Goal: Information Seeking & Learning: Learn about a topic

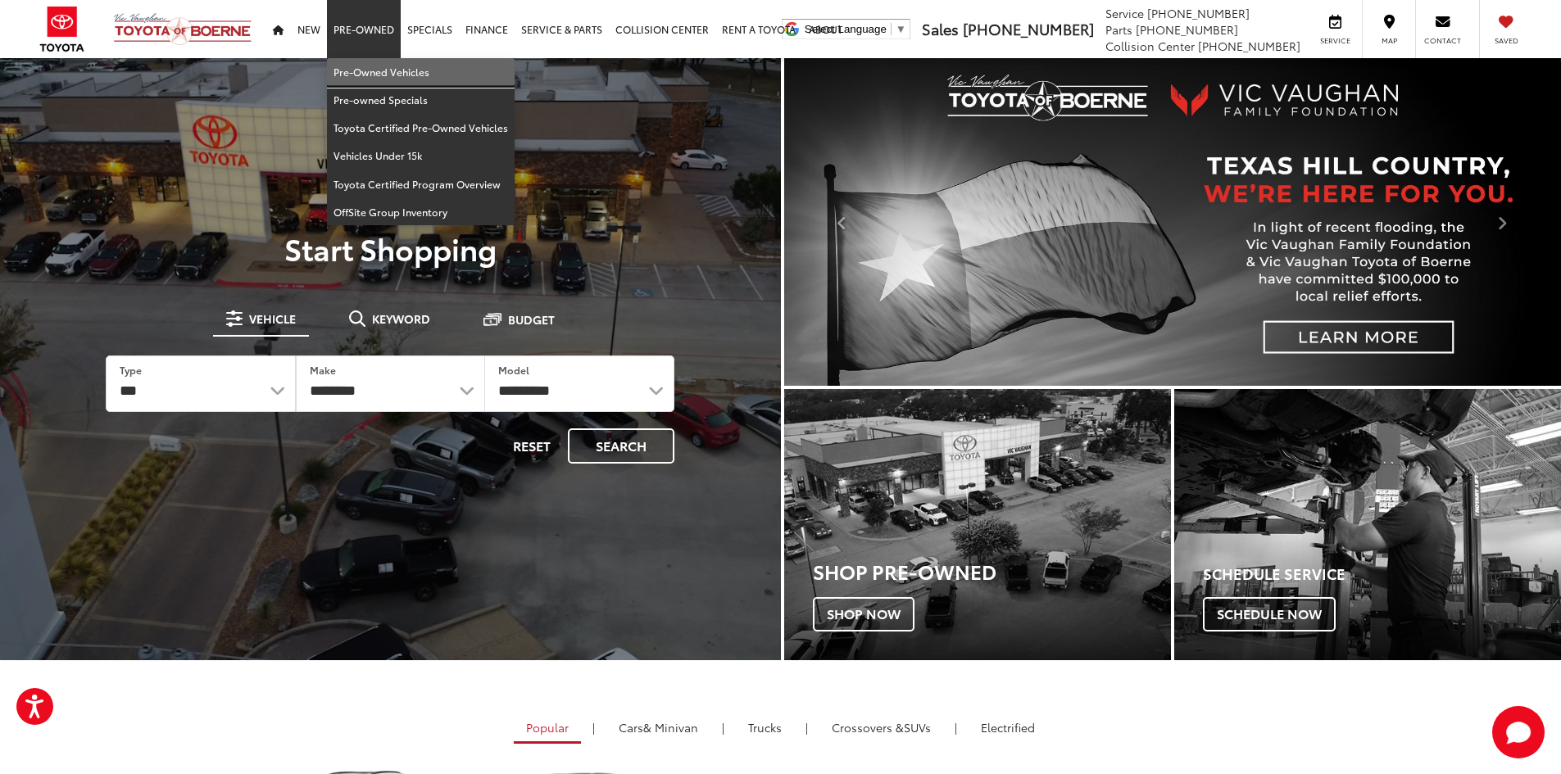
drag, startPoint x: 373, startPoint y: 69, endPoint x: 365, endPoint y: 67, distance: 8.4
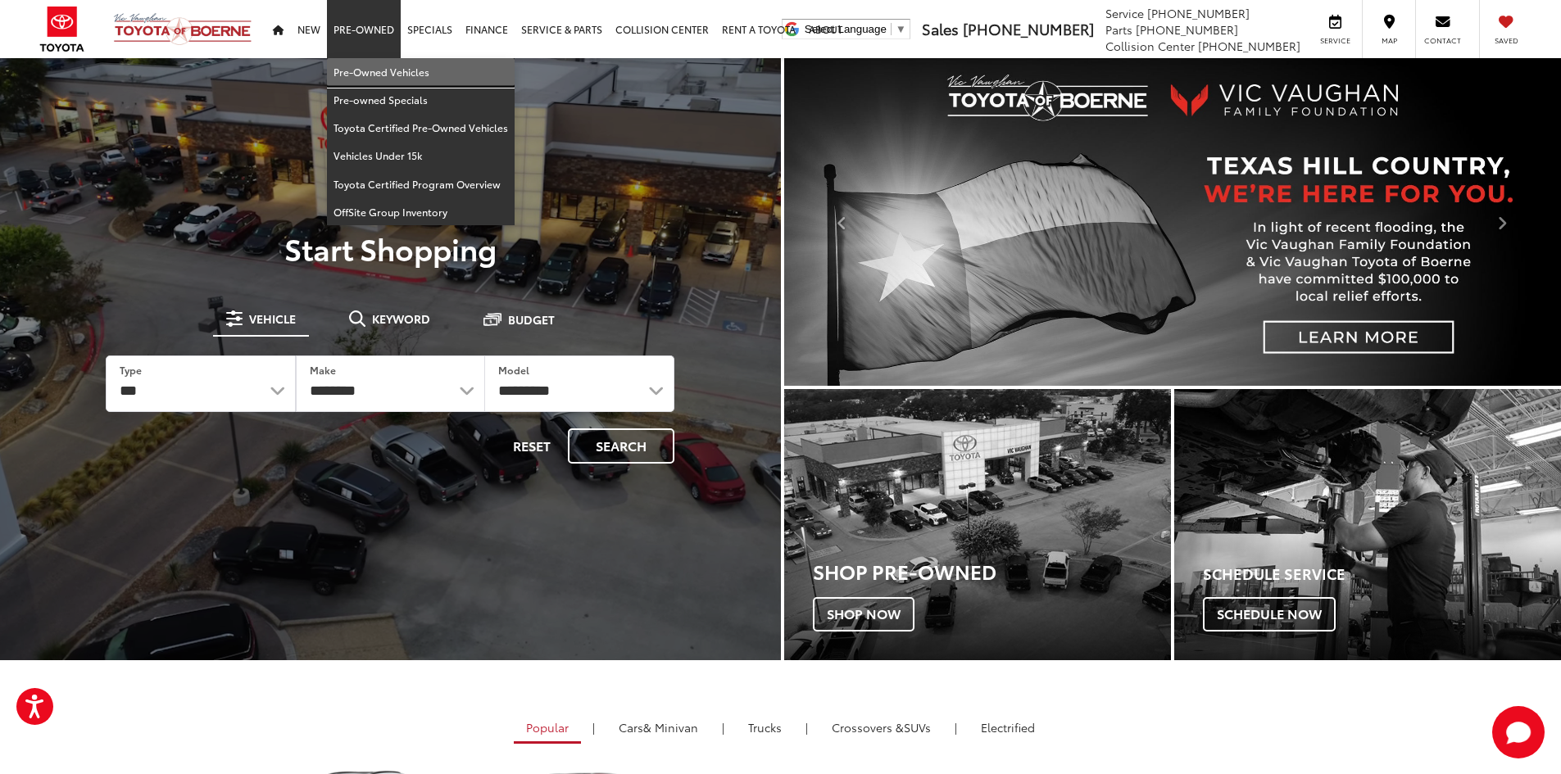
click at [374, 69] on link "Pre-Owned Vehicles" at bounding box center [421, 72] width 188 height 28
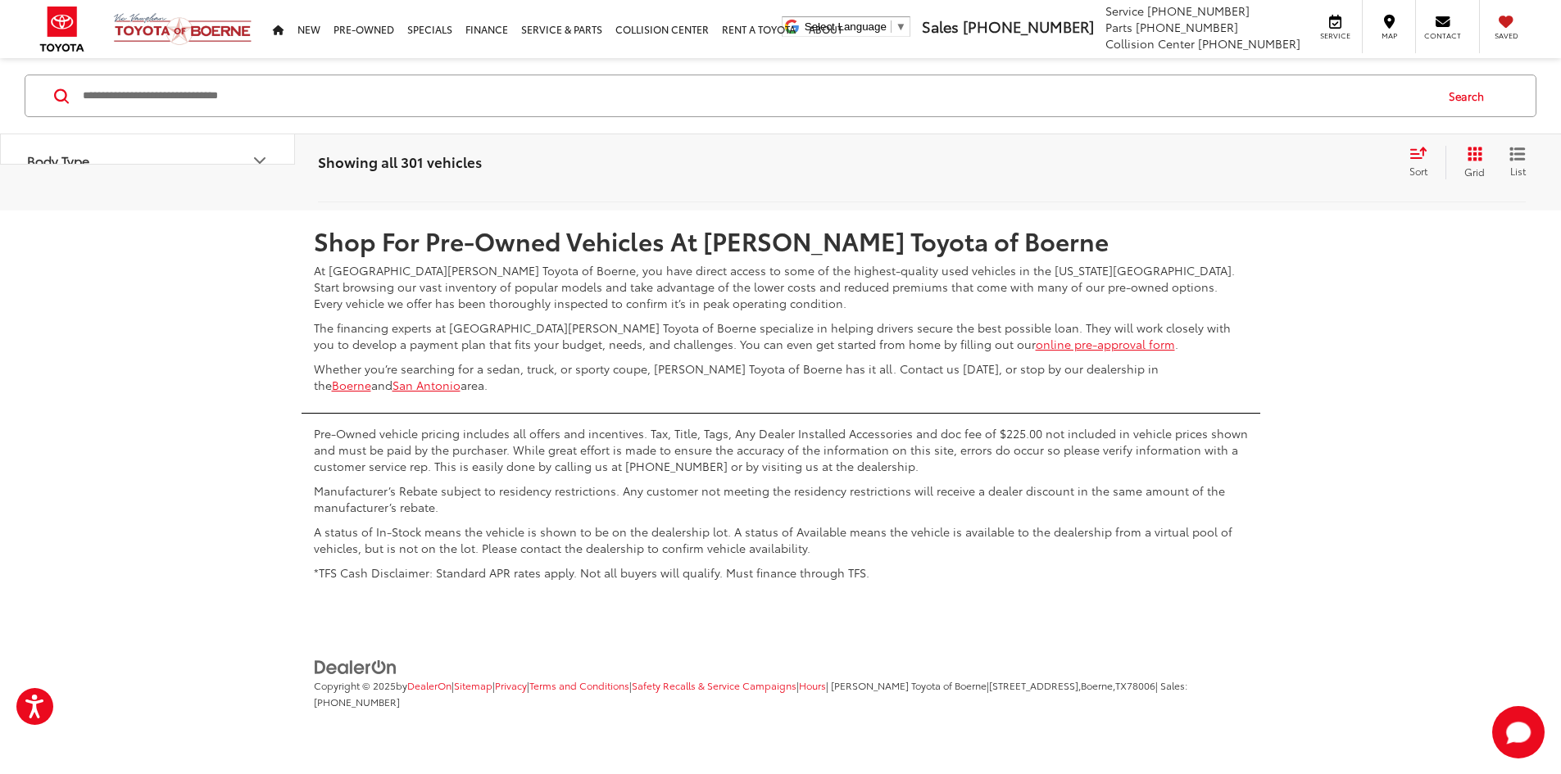
scroll to position [8442, 0]
click at [1233, 177] on link "2" at bounding box center [1245, 163] width 25 height 30
click at [1257, 177] on link "3" at bounding box center [1269, 163] width 25 height 30
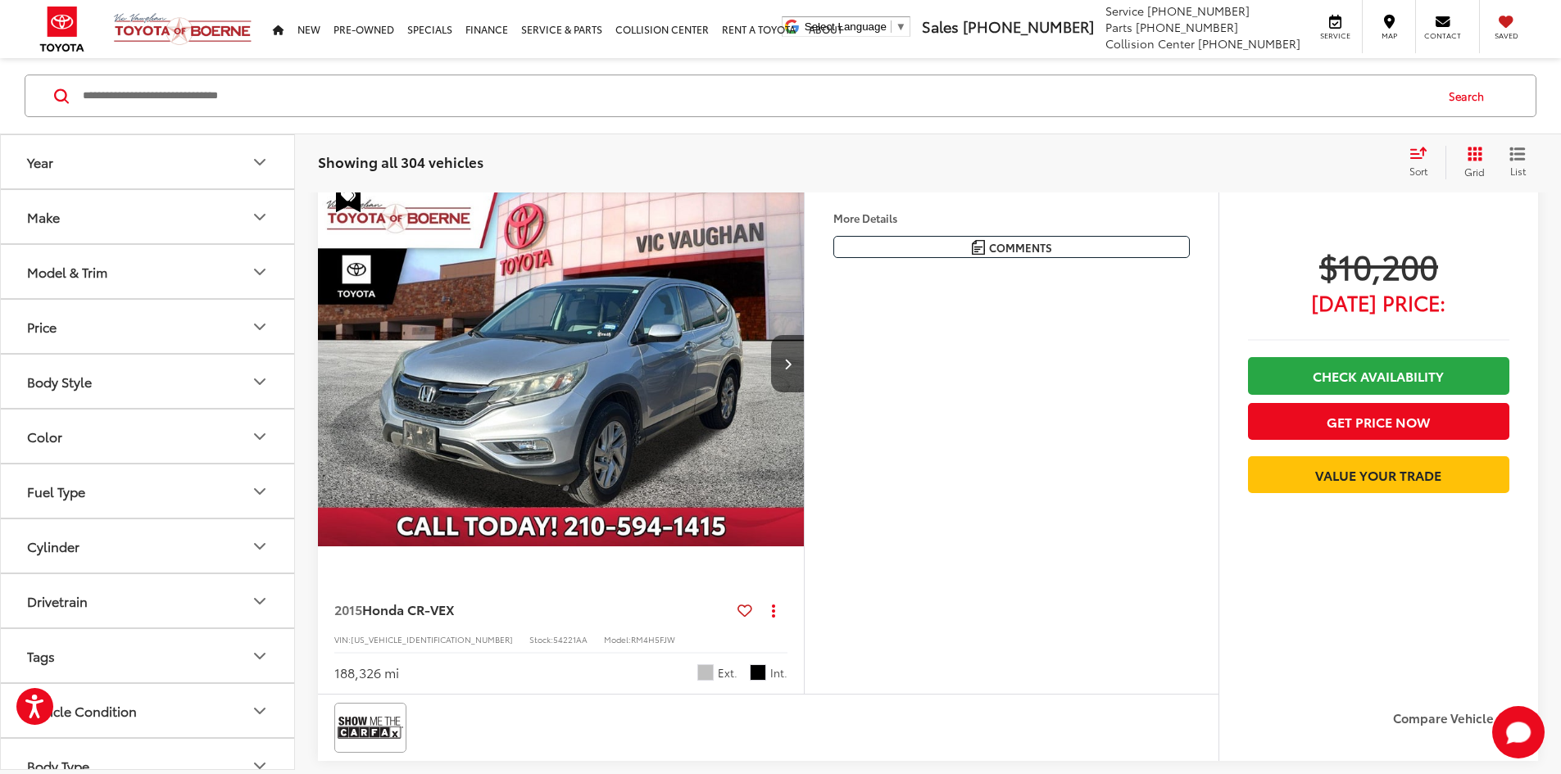
scroll to position [102, 0]
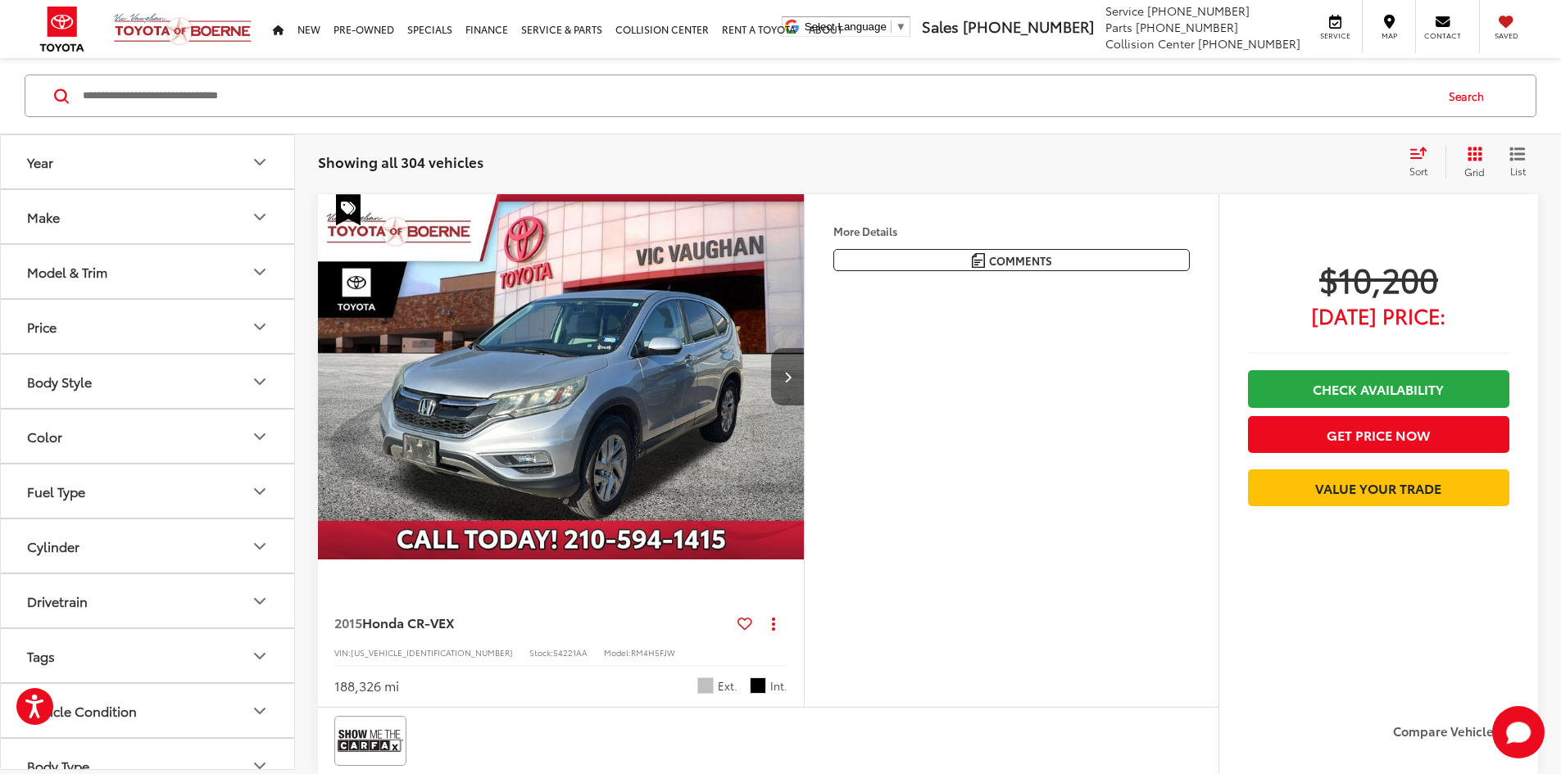
click at [804, 406] on button "Next image" at bounding box center [787, 376] width 33 height 57
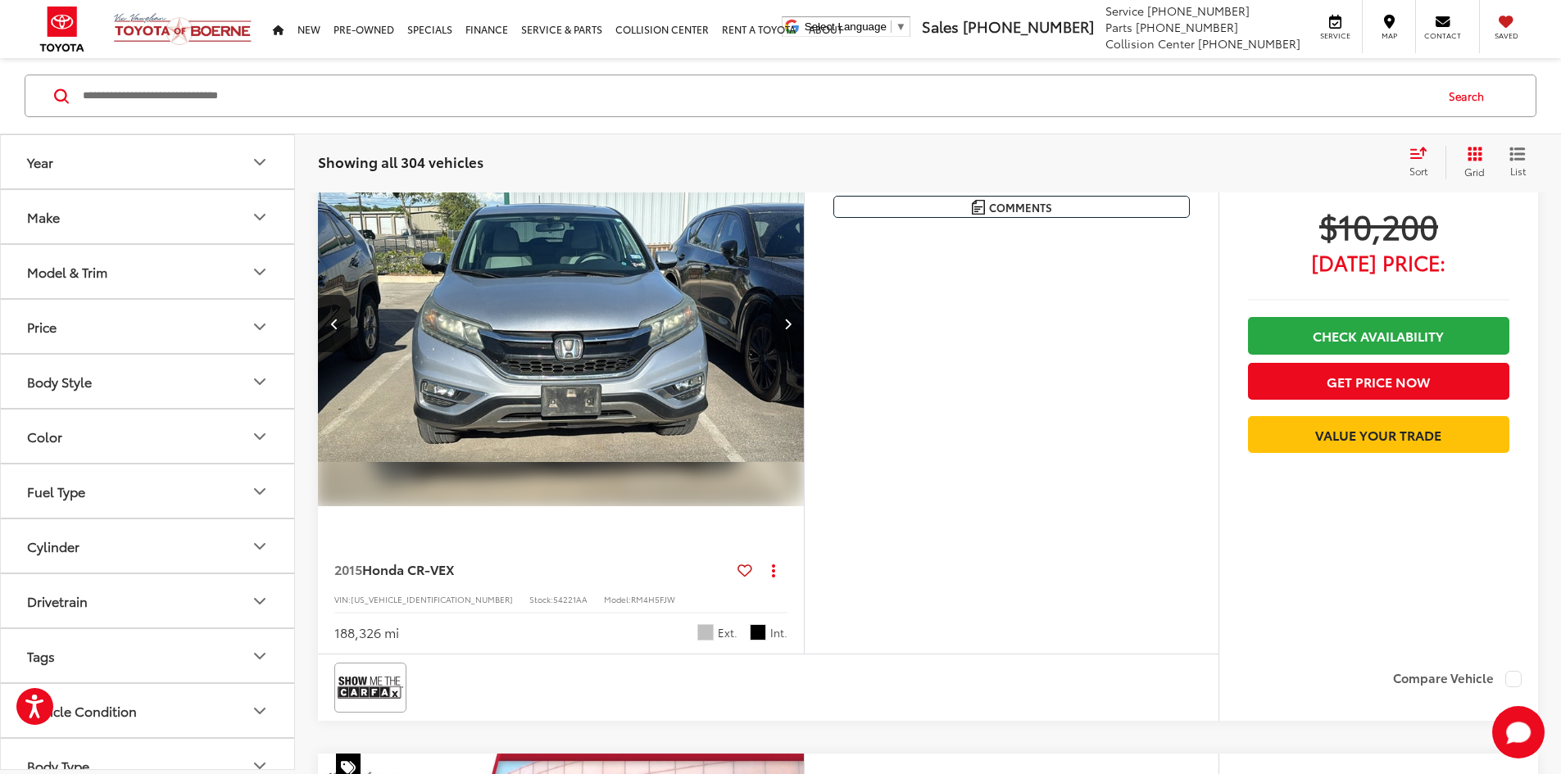
scroll to position [184, 0]
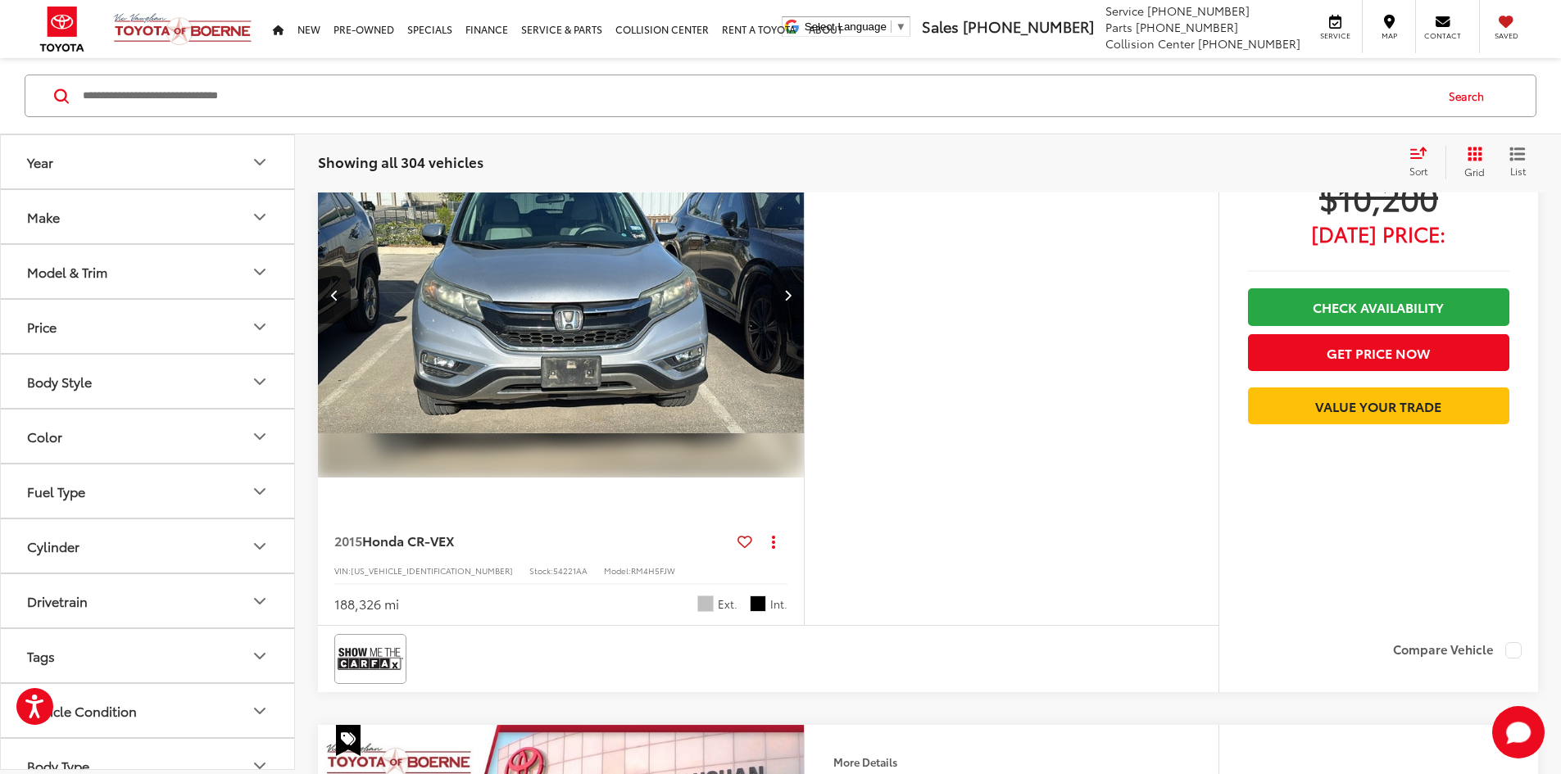
click at [804, 324] on button "Next image" at bounding box center [787, 294] width 33 height 57
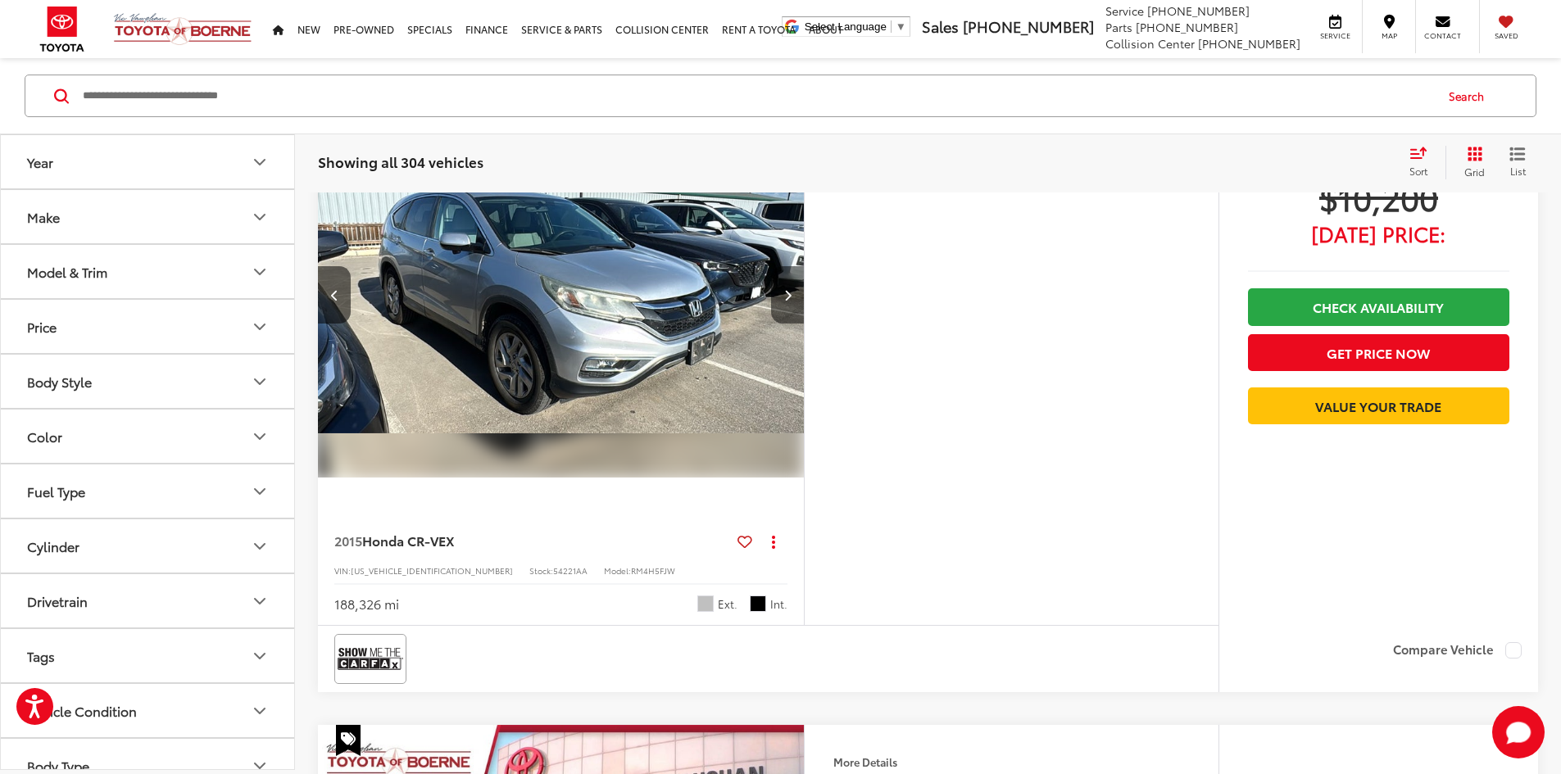
click at [804, 324] on button "Next image" at bounding box center [787, 294] width 33 height 57
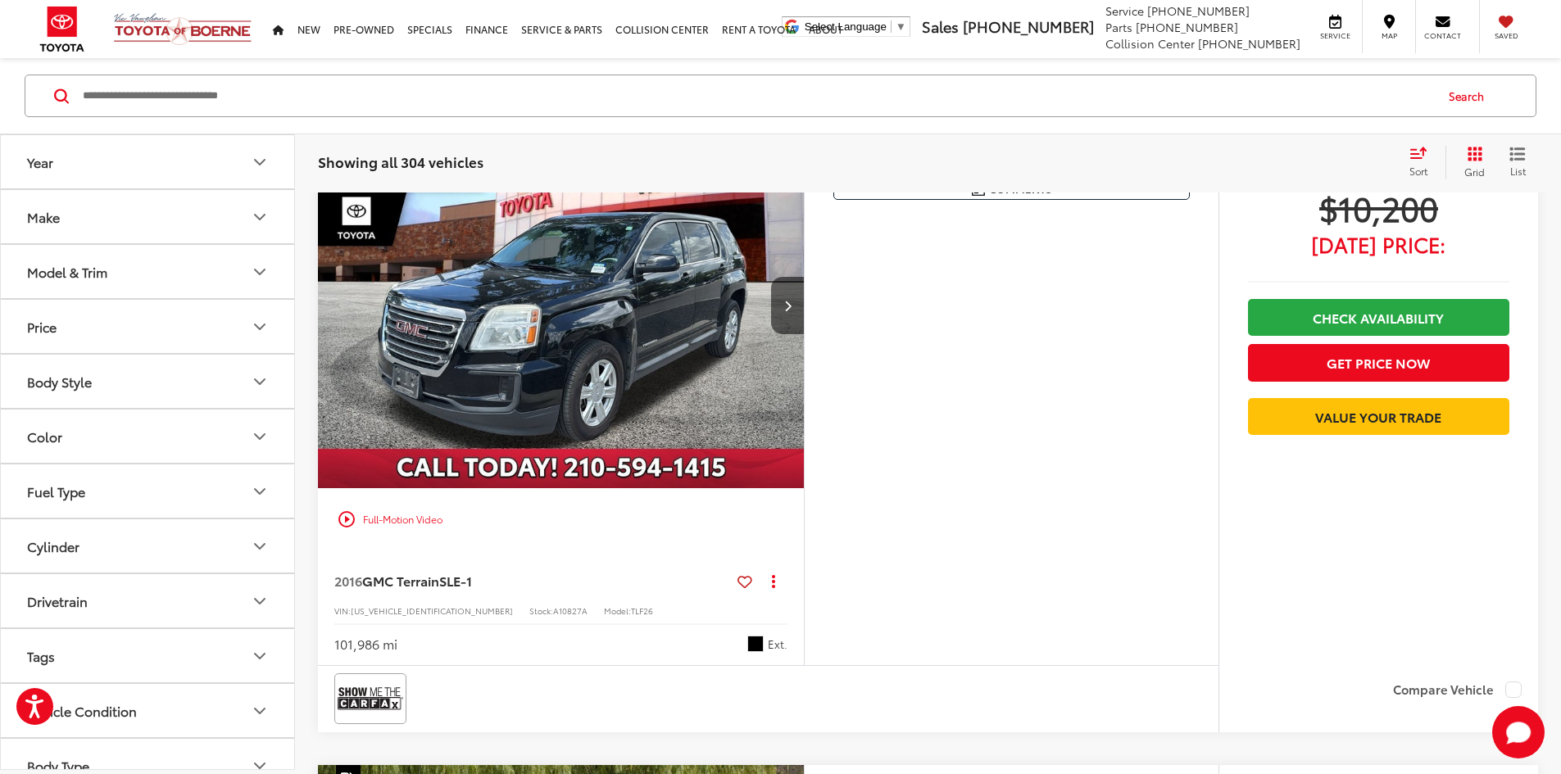
scroll to position [758, 0]
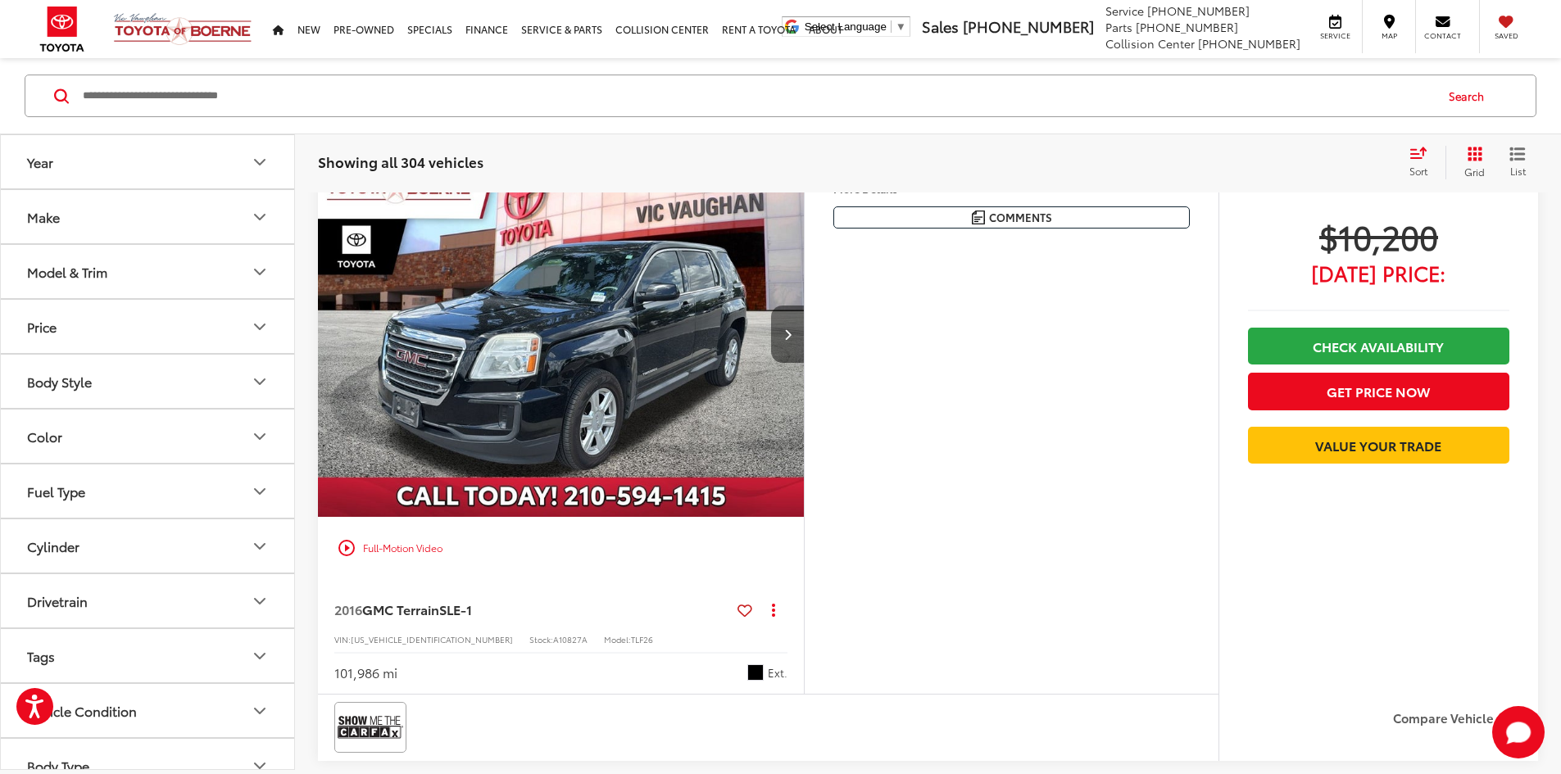
click at [804, 363] on button "Next image" at bounding box center [787, 334] width 33 height 57
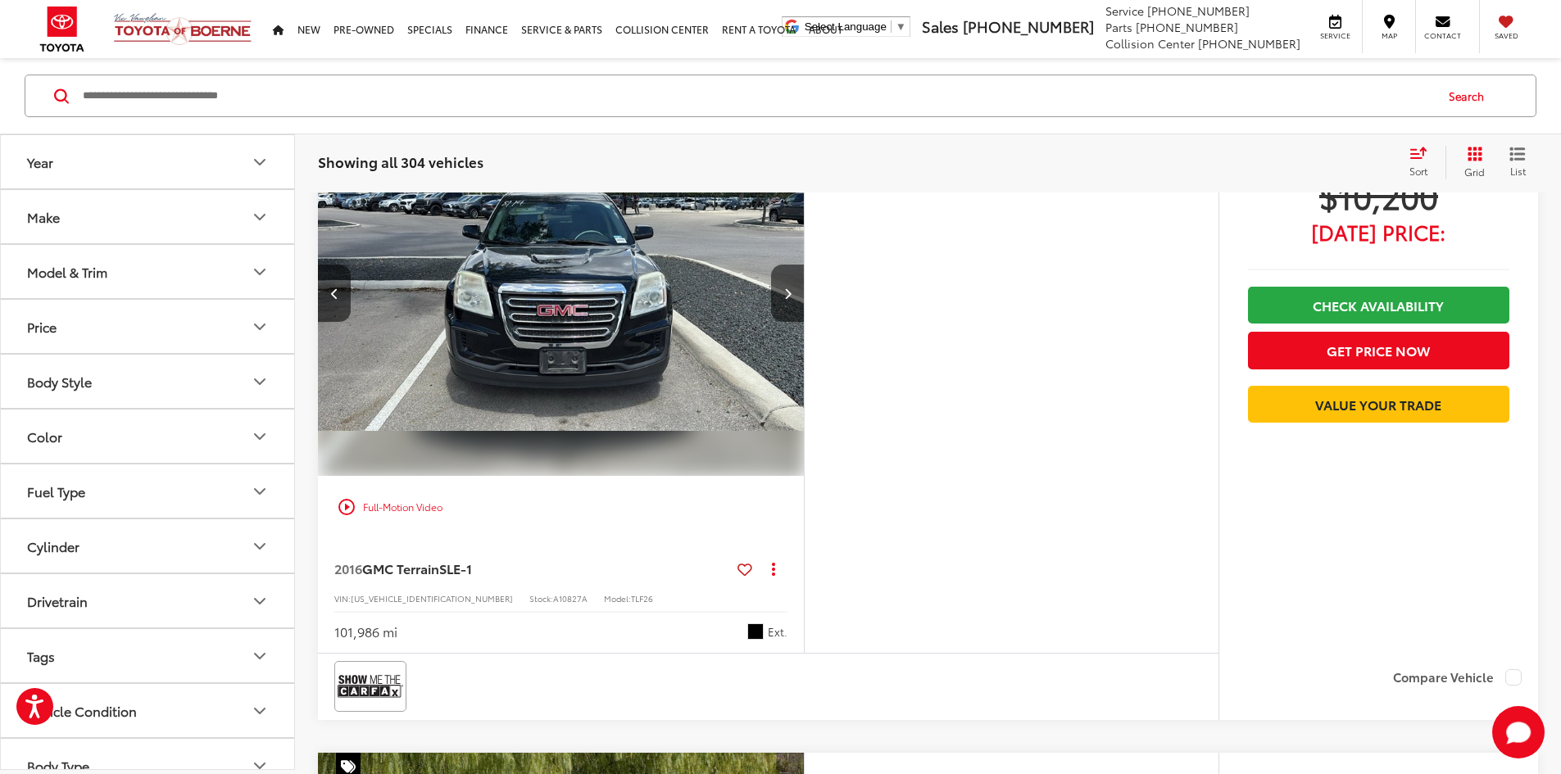
scroll to position [805, 0]
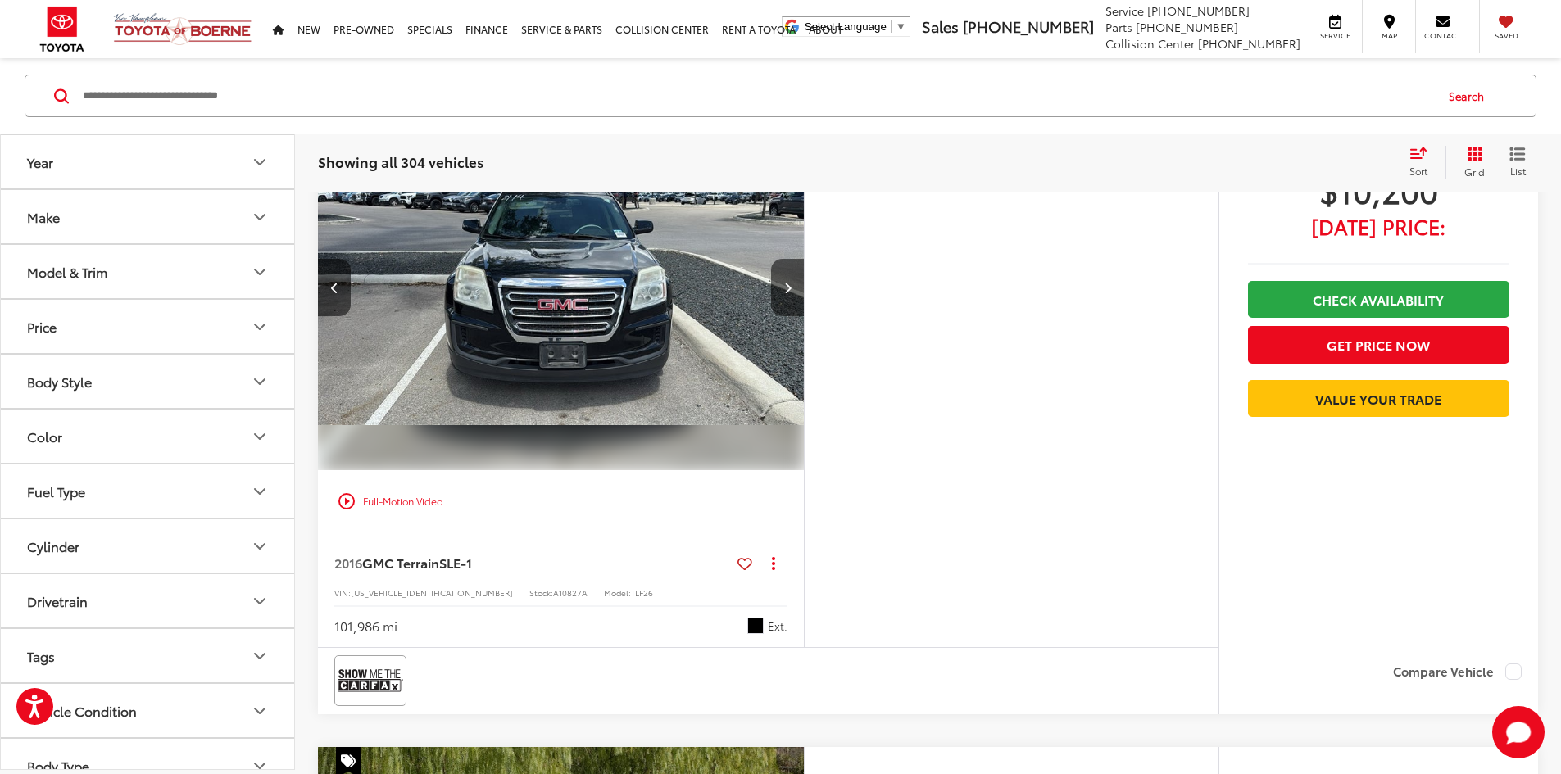
click at [15, 287] on button "Model & Trim" at bounding box center [148, 271] width 295 height 53
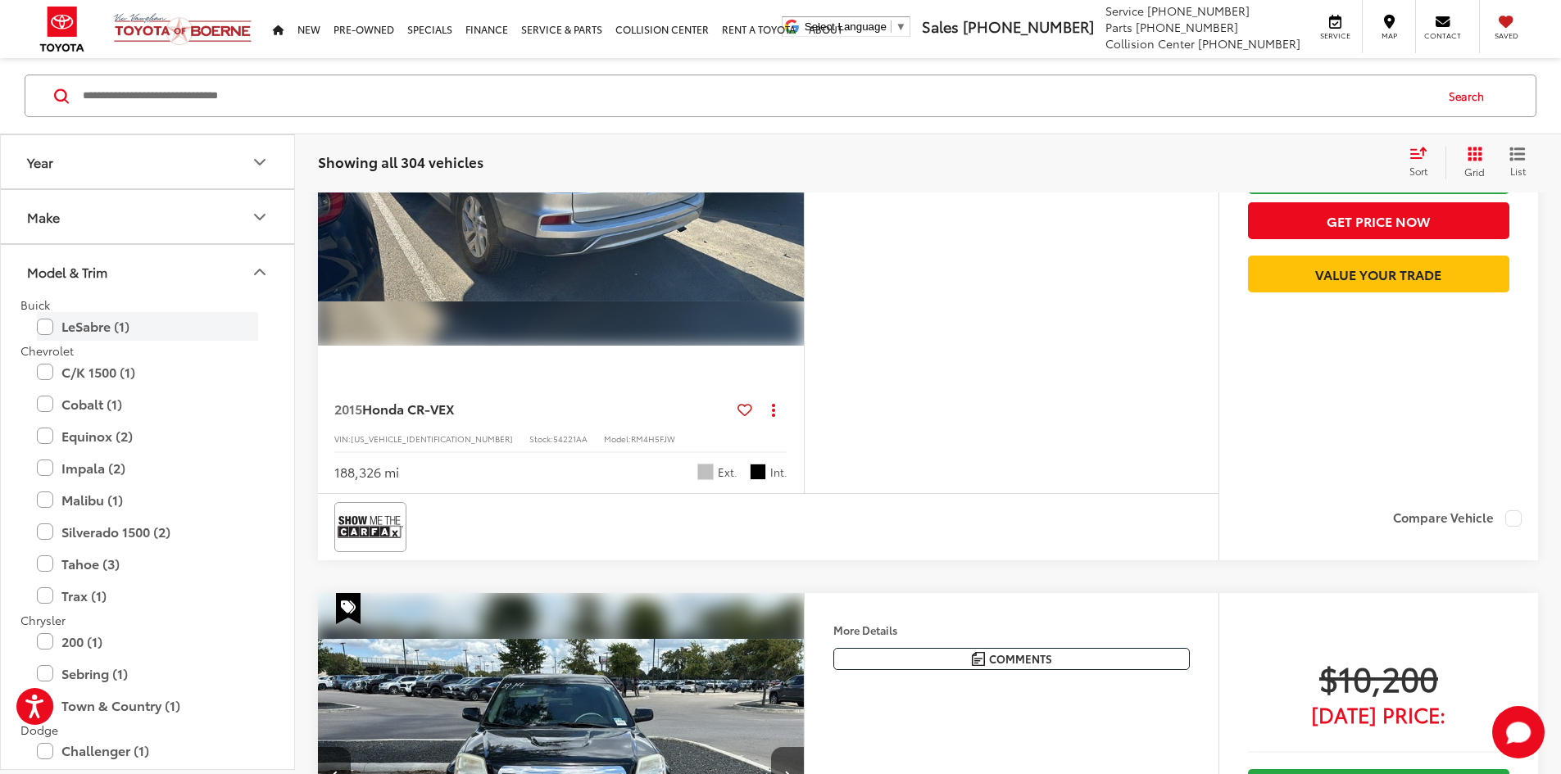
scroll to position [313, 0]
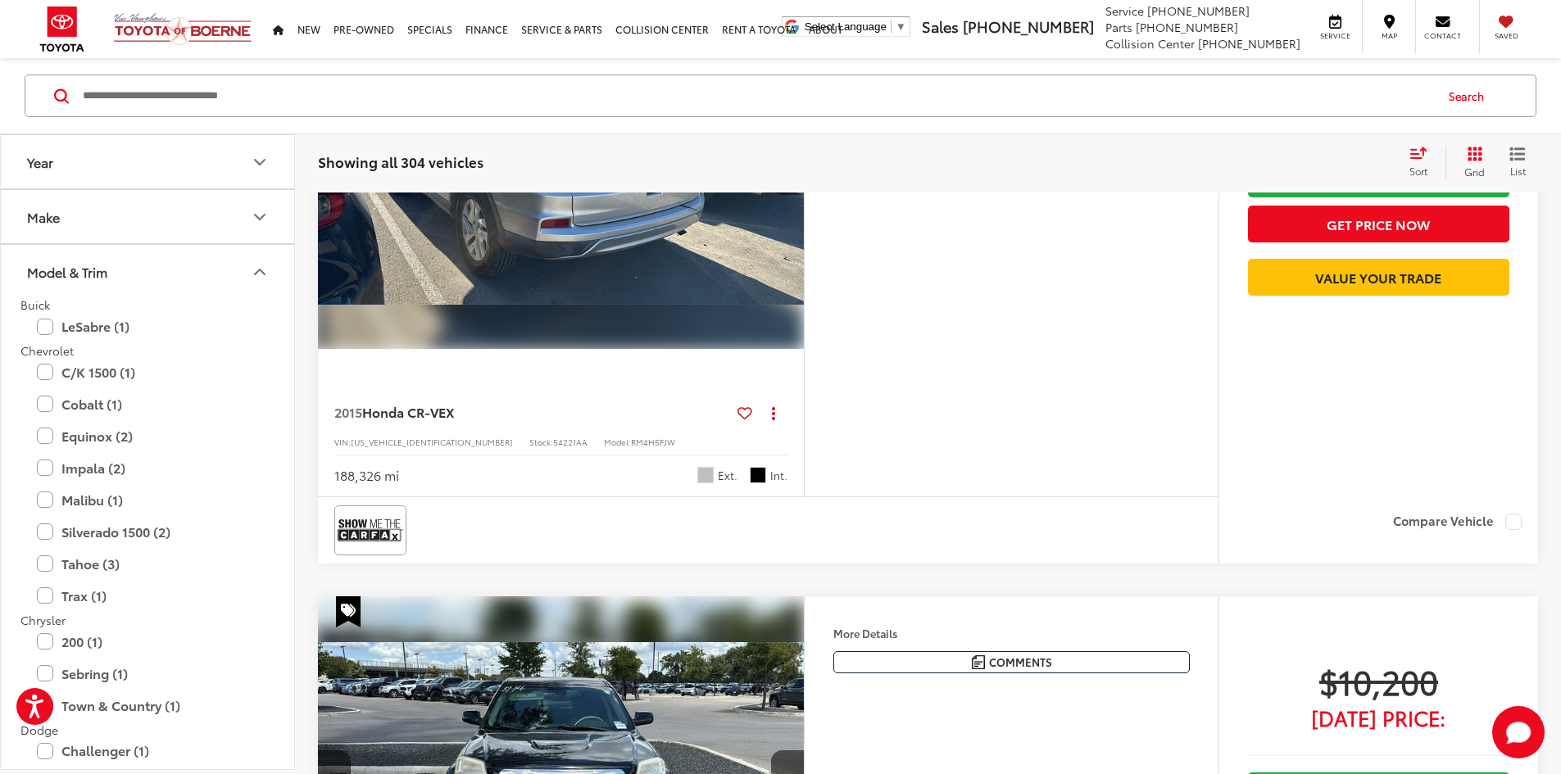
drag, startPoint x: 277, startPoint y: 251, endPoint x: 267, endPoint y: 280, distance: 31.1
click at [277, 251] on button "Model & Trim" at bounding box center [148, 271] width 295 height 53
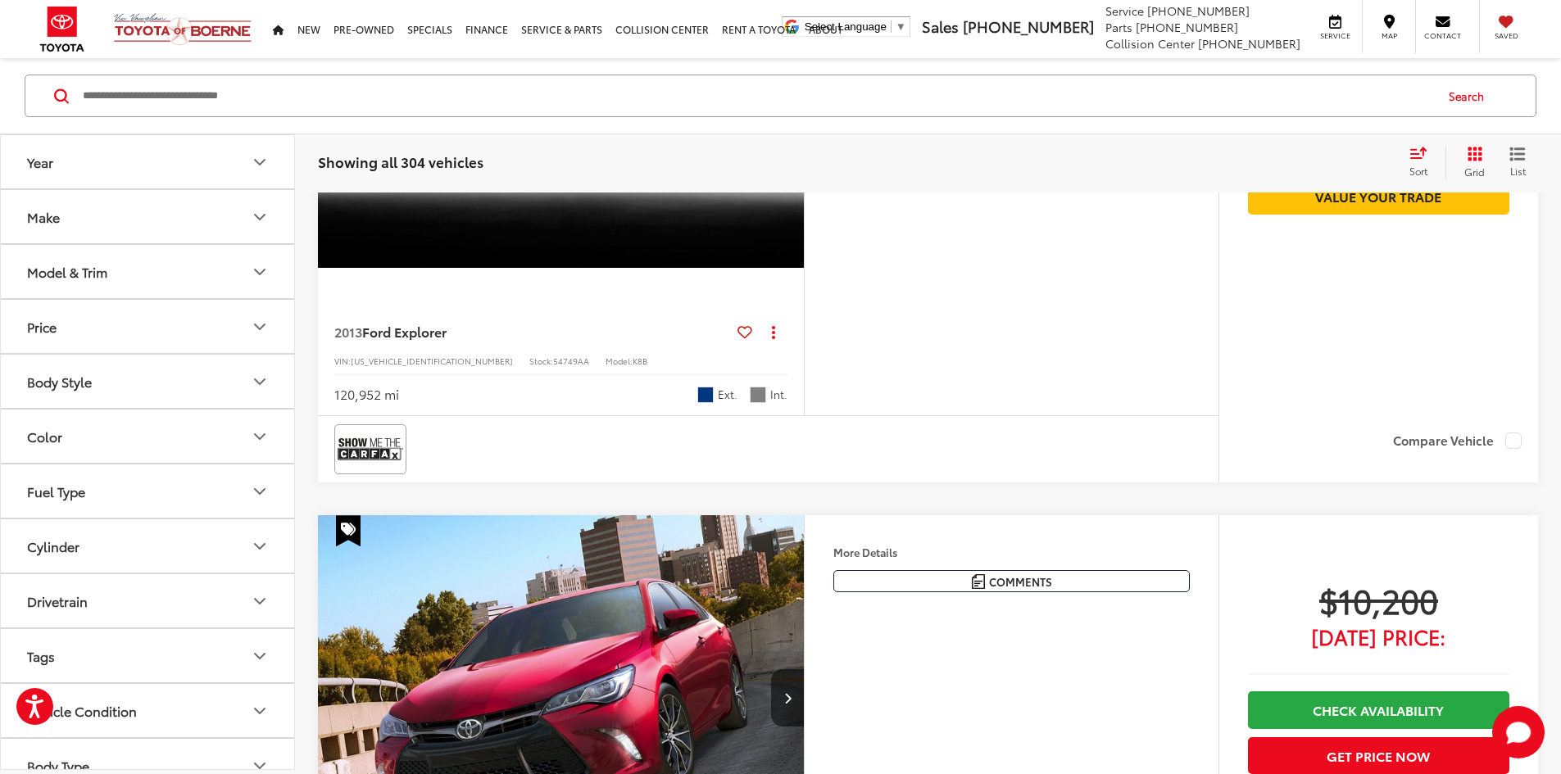
scroll to position [2213, 0]
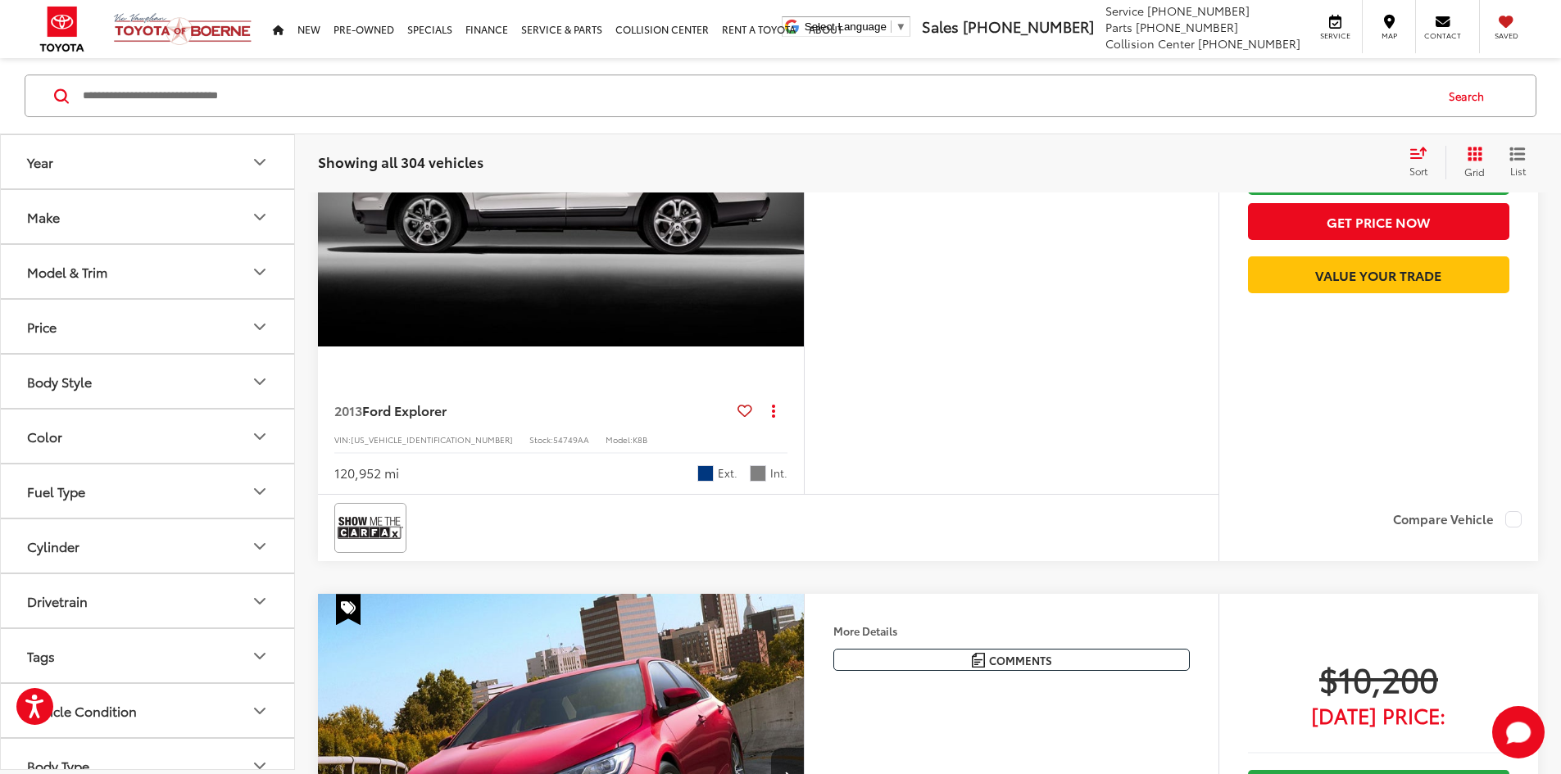
click at [804, 193] on button "Next image" at bounding box center [787, 163] width 33 height 57
